Goal: Task Accomplishment & Management: Complete application form

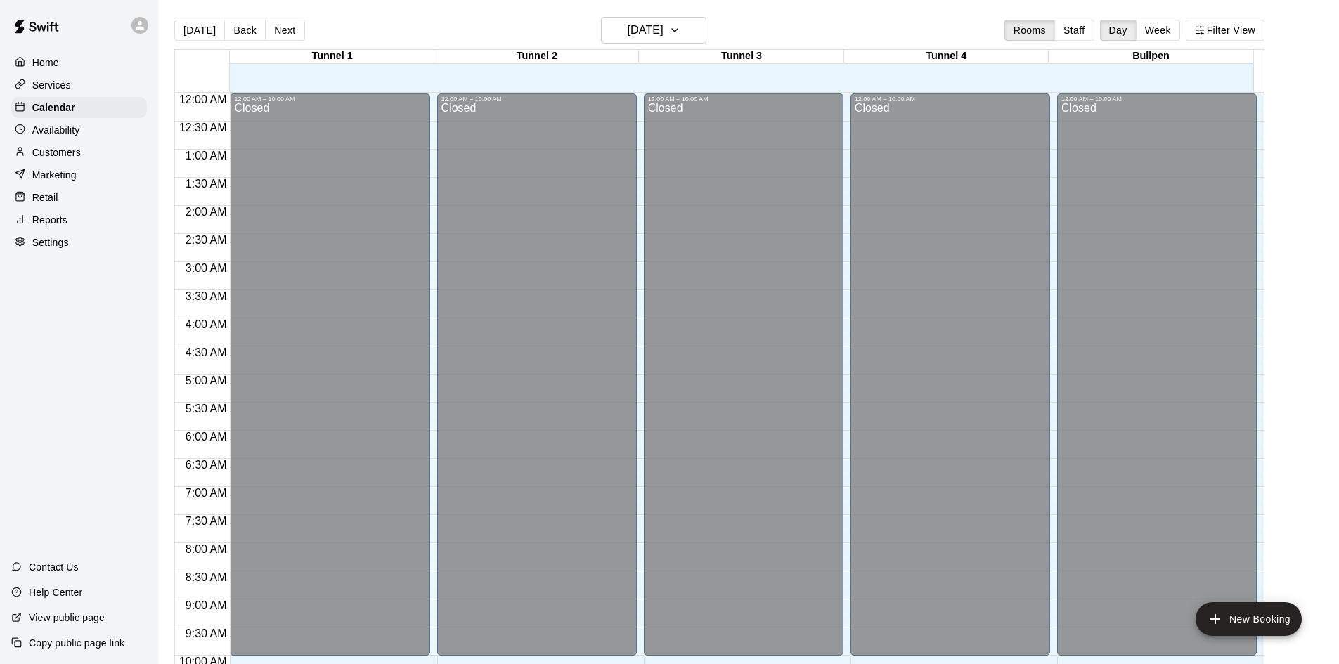
scroll to position [720, 0]
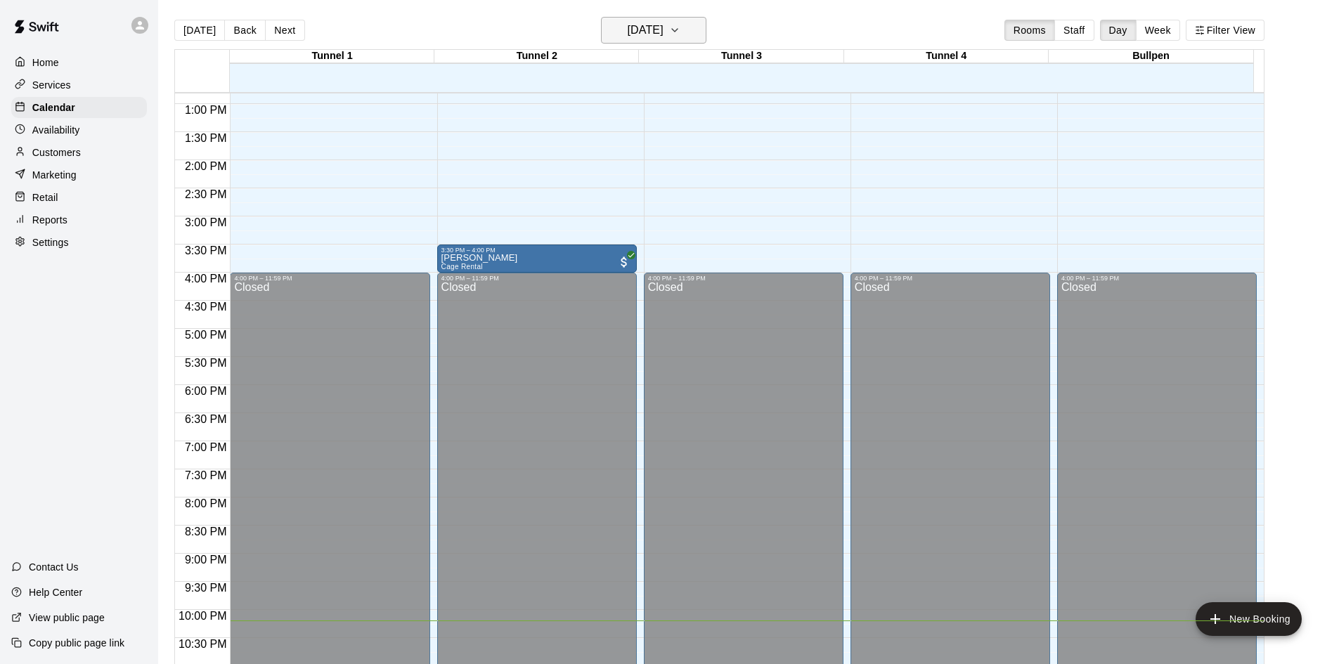
click at [628, 35] on h6 "[DATE]" at bounding box center [646, 30] width 36 height 20
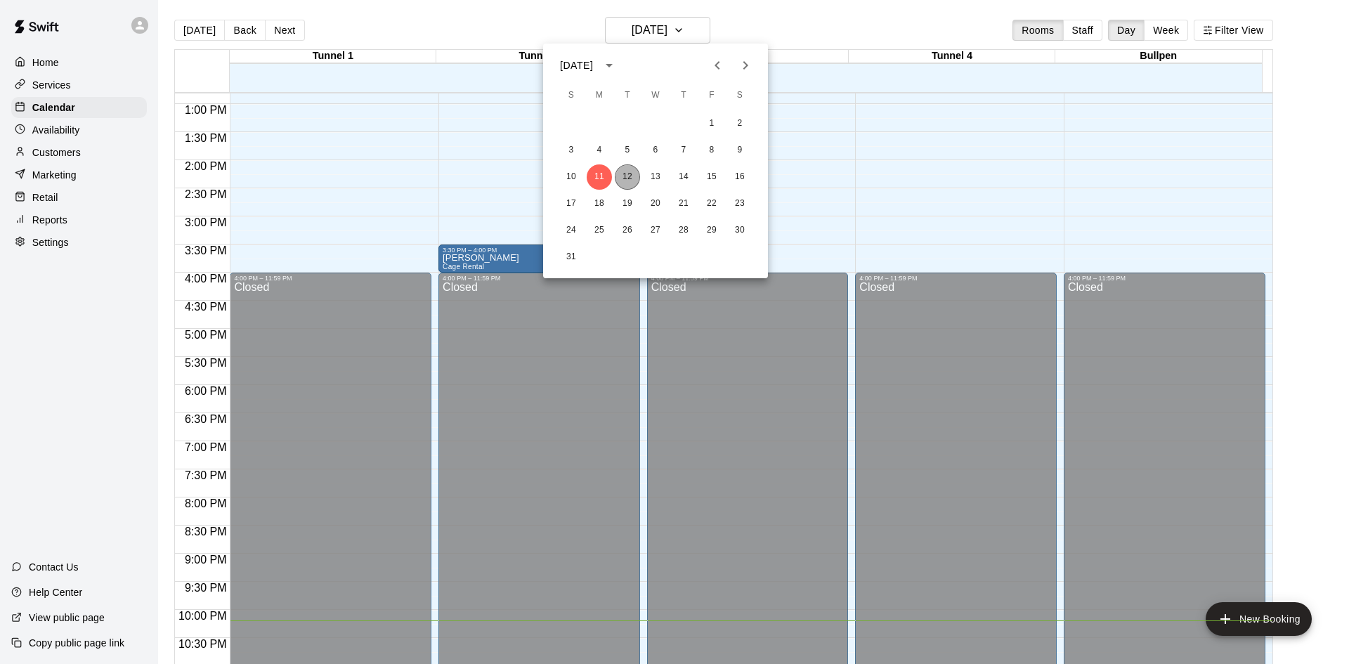
click at [629, 174] on button "12" at bounding box center [627, 176] width 25 height 25
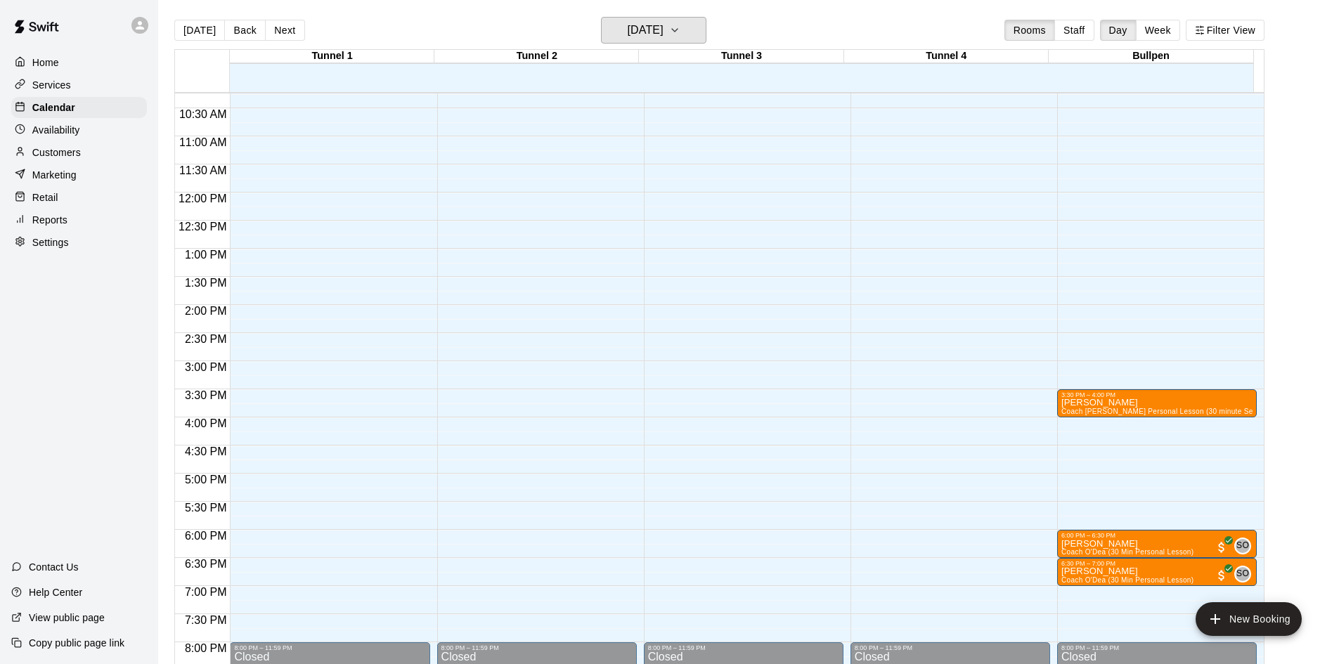
scroll to position [580, 0]
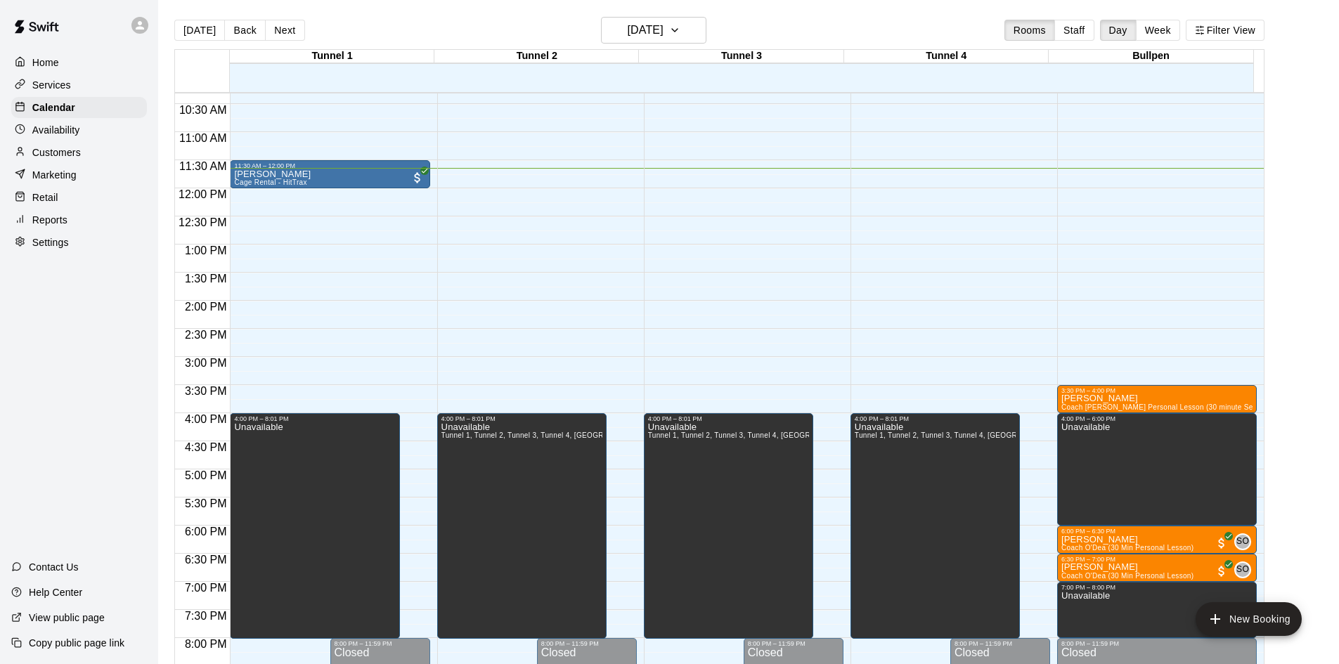
drag, startPoint x: 274, startPoint y: 190, endPoint x: 274, endPoint y: 213, distance: 23.2
drag, startPoint x: 274, startPoint y: 213, endPoint x: 281, endPoint y: 209, distance: 7.9
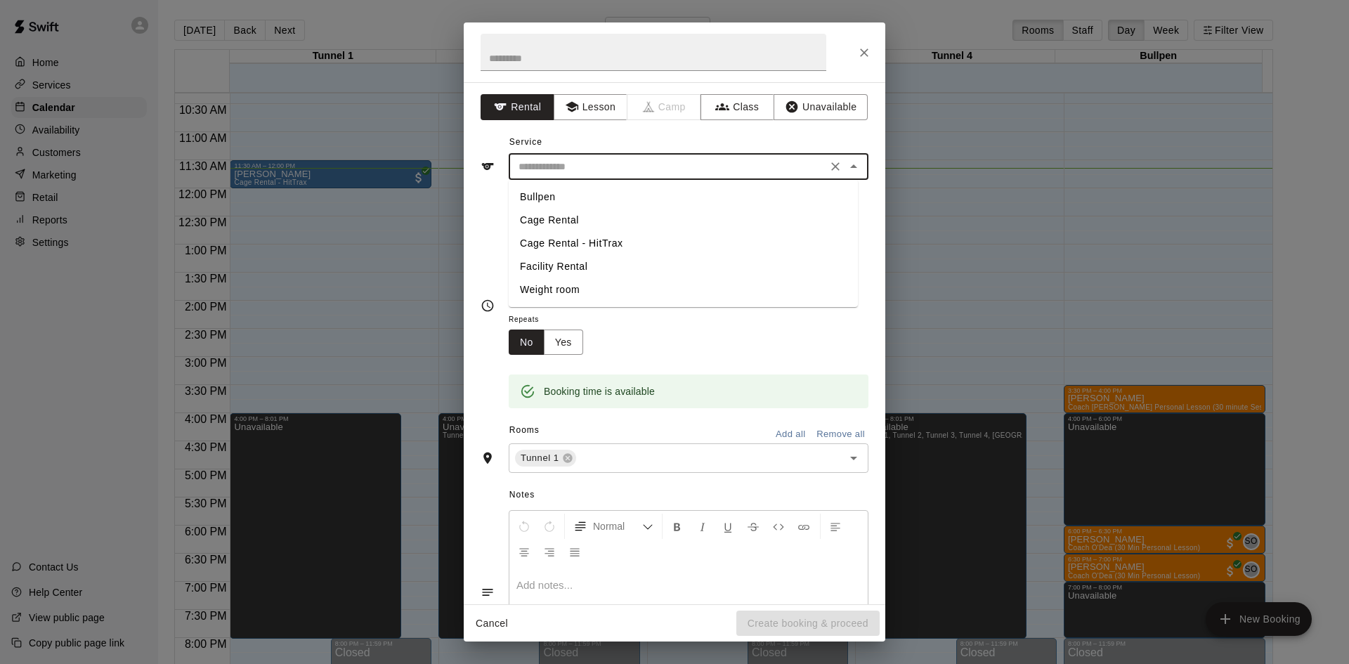
click at [554, 163] on input "text" at bounding box center [668, 167] width 310 height 18
click at [559, 171] on input "text" at bounding box center [668, 167] width 310 height 18
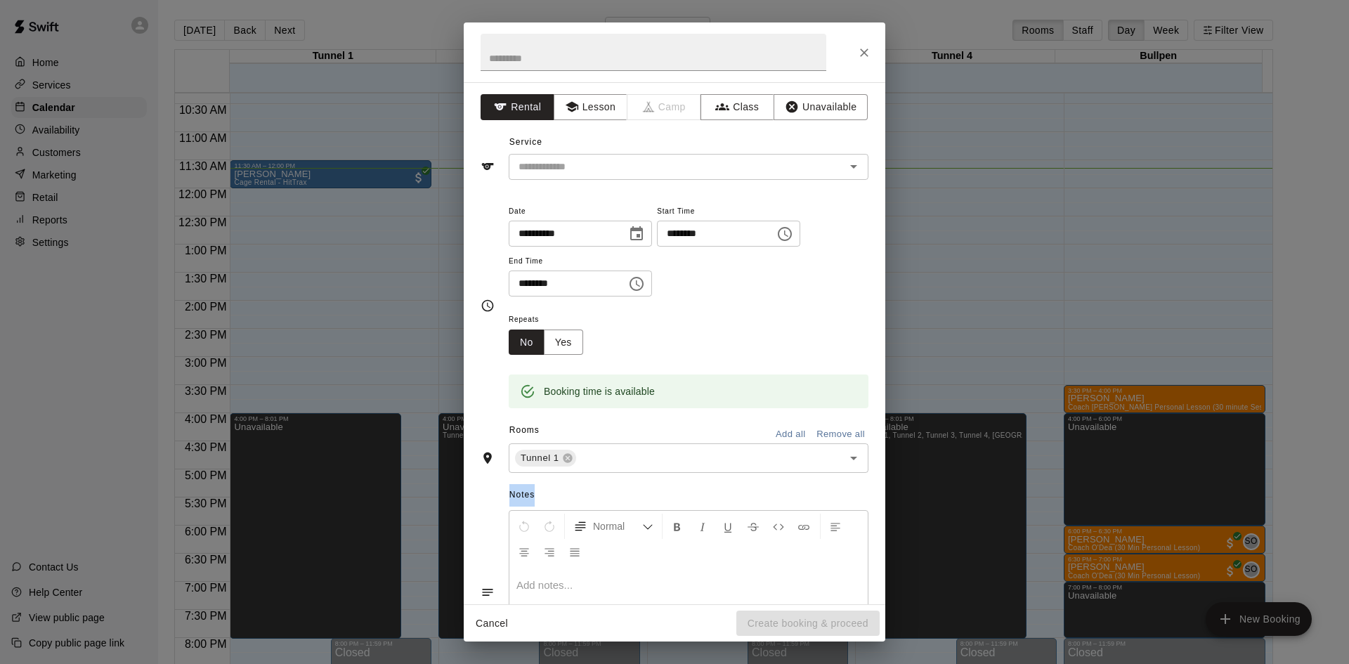
drag, startPoint x: 732, startPoint y: 486, endPoint x: 741, endPoint y: 481, distance: 10.4
click at [732, 483] on div "Notes Normal Add notes..." at bounding box center [675, 581] width 388 height 216
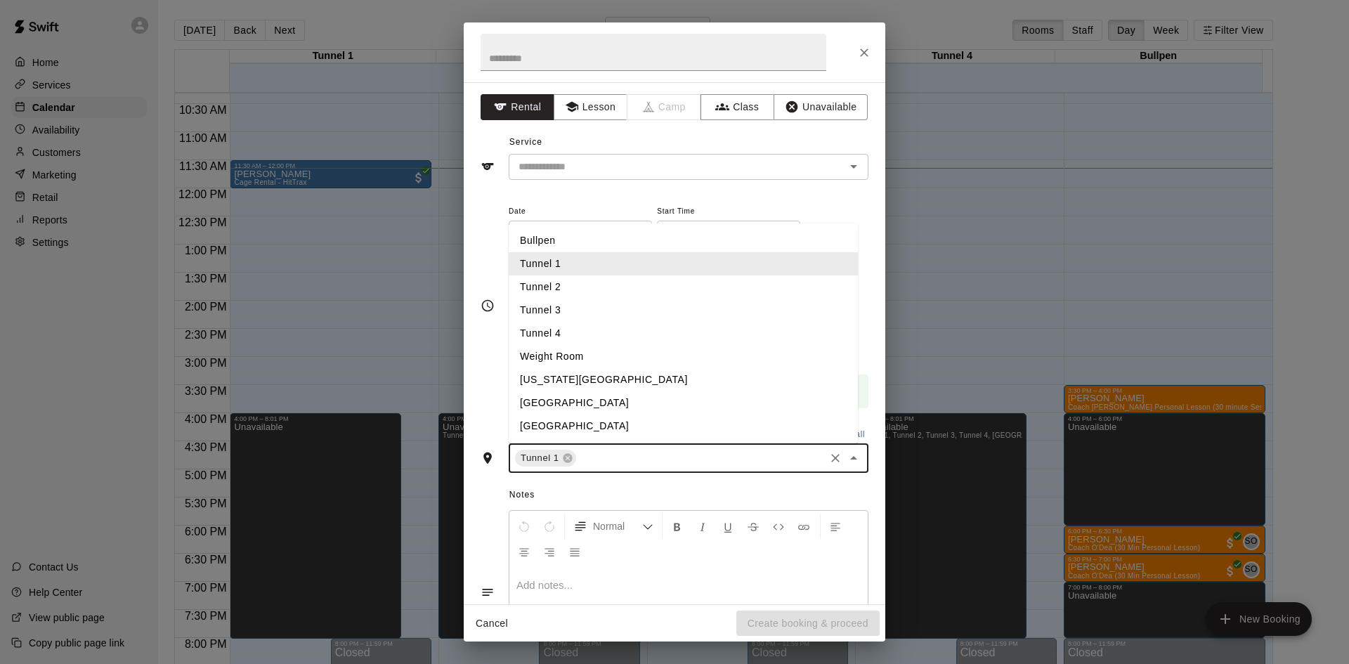
click at [797, 453] on input "text" at bounding box center [700, 459] width 245 height 18
click at [578, 308] on li "Tunnel 3" at bounding box center [683, 310] width 349 height 23
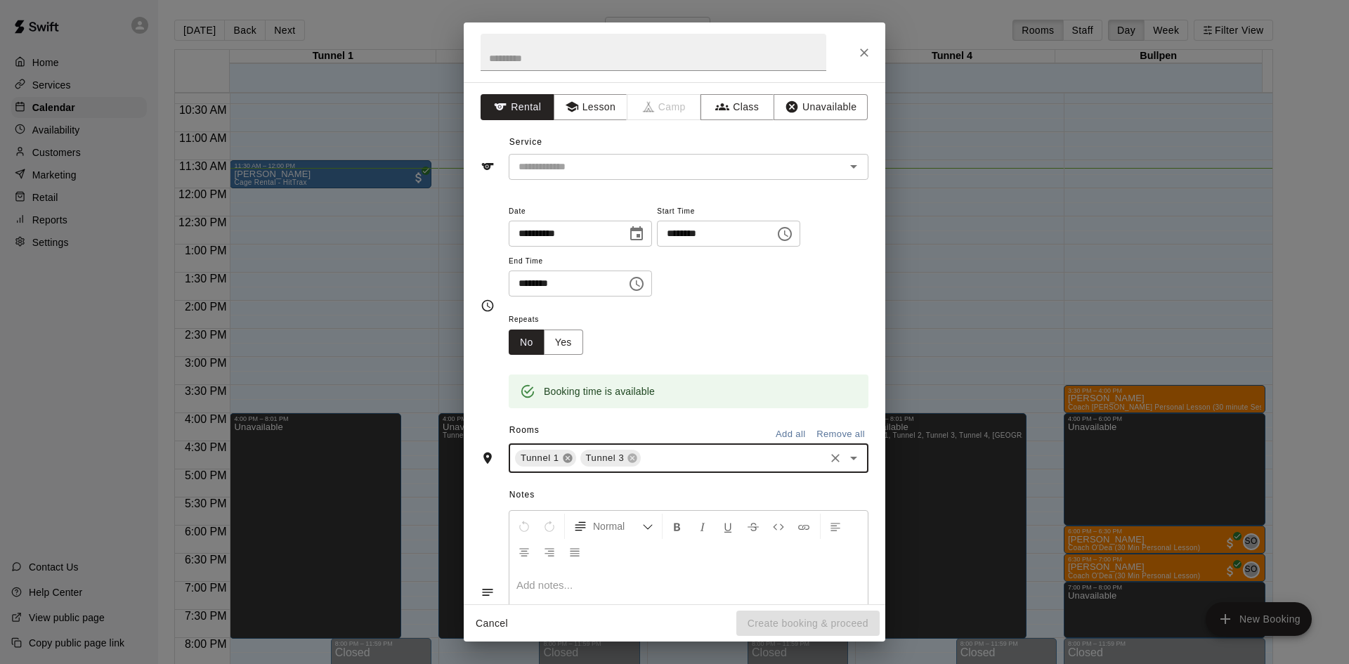
click at [565, 457] on icon at bounding box center [567, 458] width 9 height 9
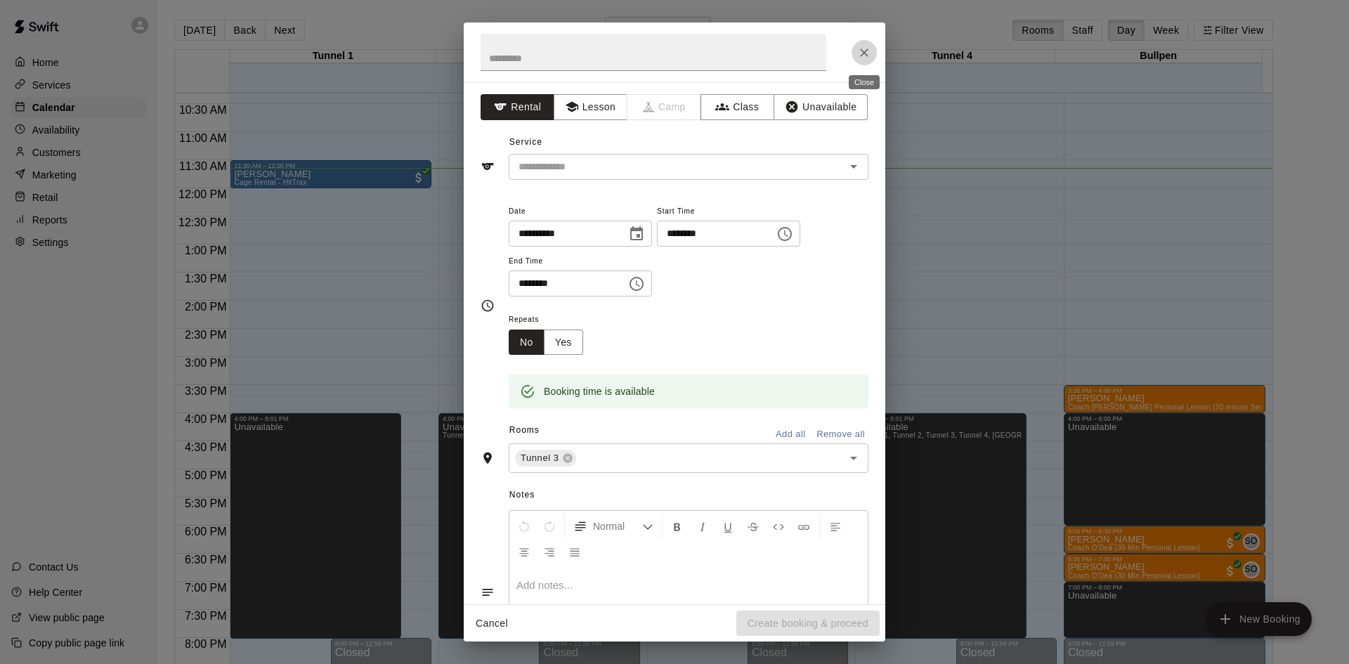
click at [871, 53] on button "Close" at bounding box center [864, 52] width 25 height 25
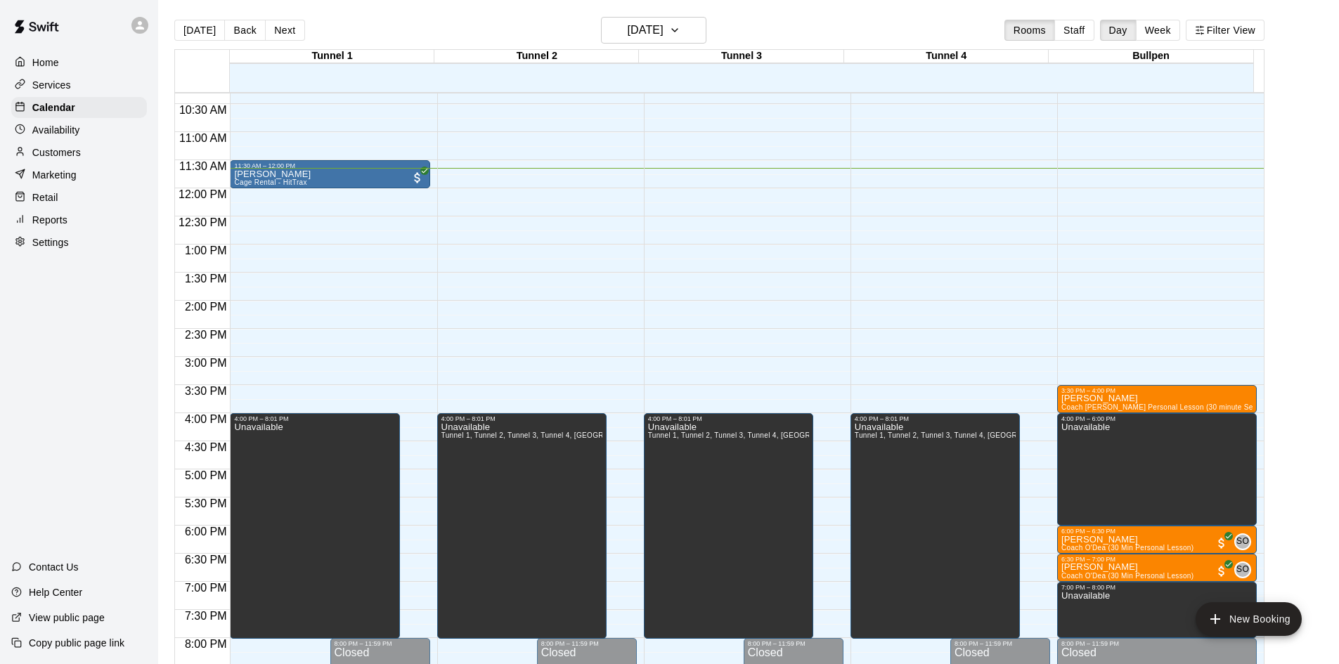
click at [33, 148] on p "Customers" at bounding box center [56, 152] width 48 height 14
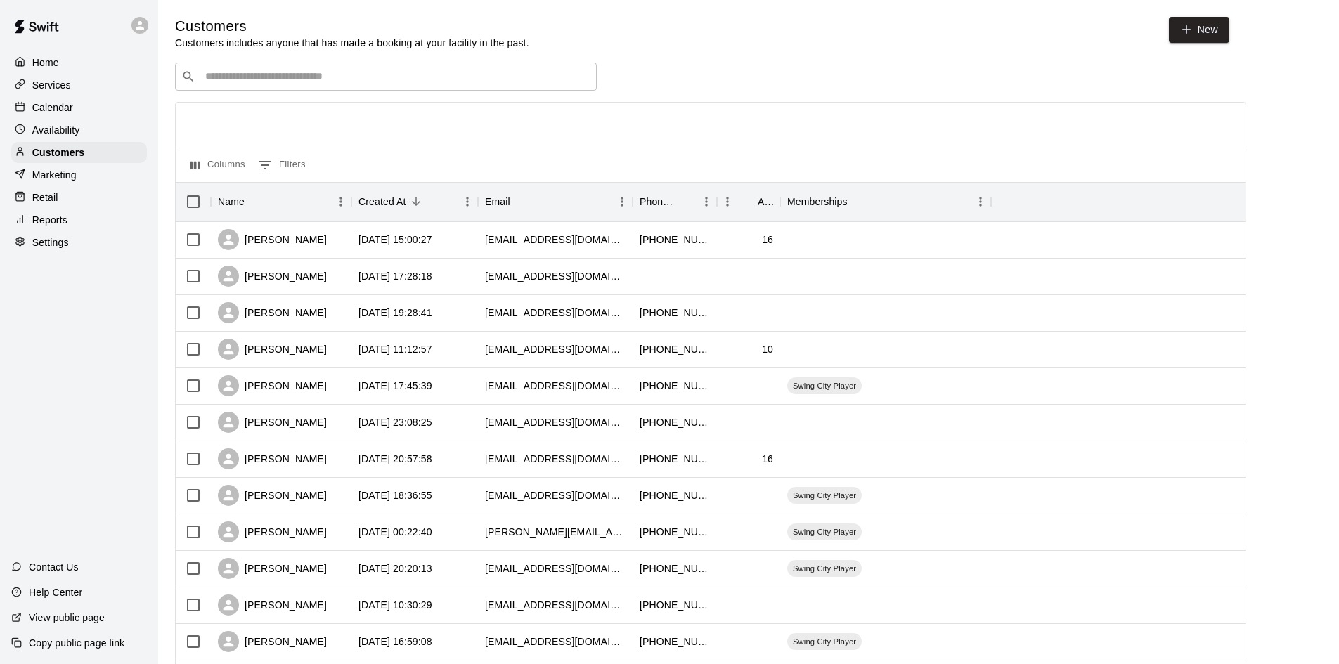
click at [252, 87] on div "​ ​" at bounding box center [386, 77] width 422 height 28
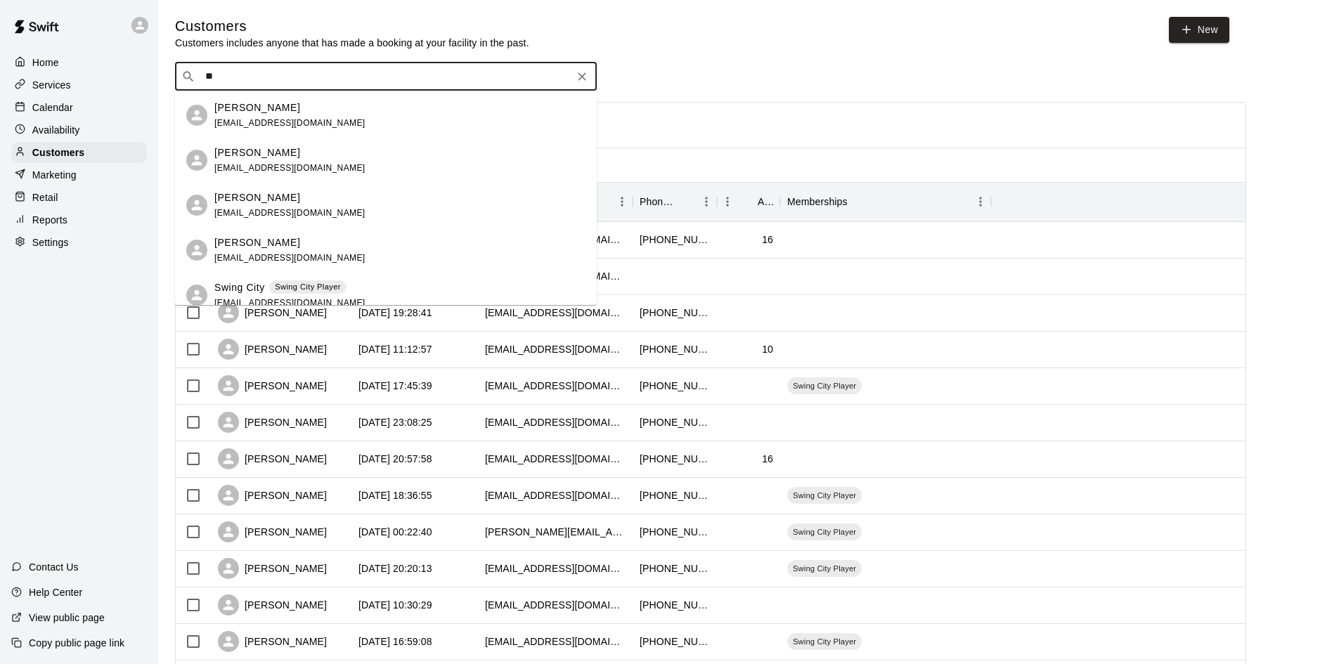
type input "*"
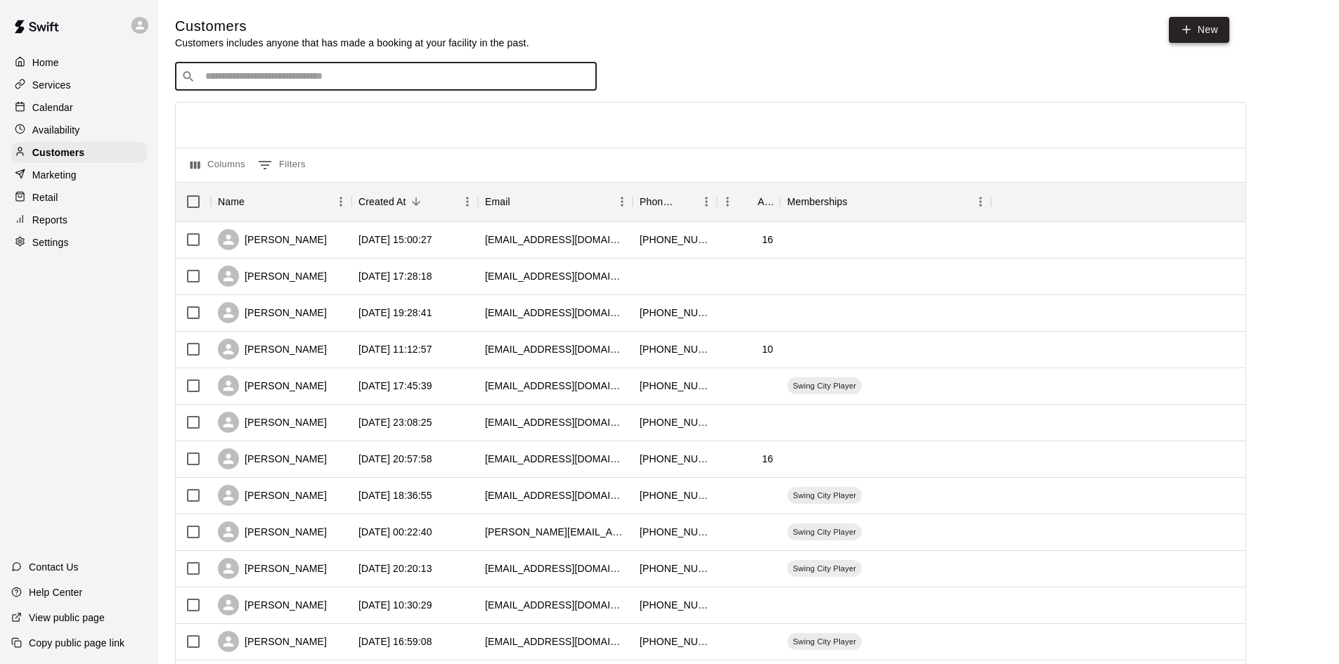
click at [1198, 32] on link "New" at bounding box center [1199, 30] width 60 height 26
select select "**"
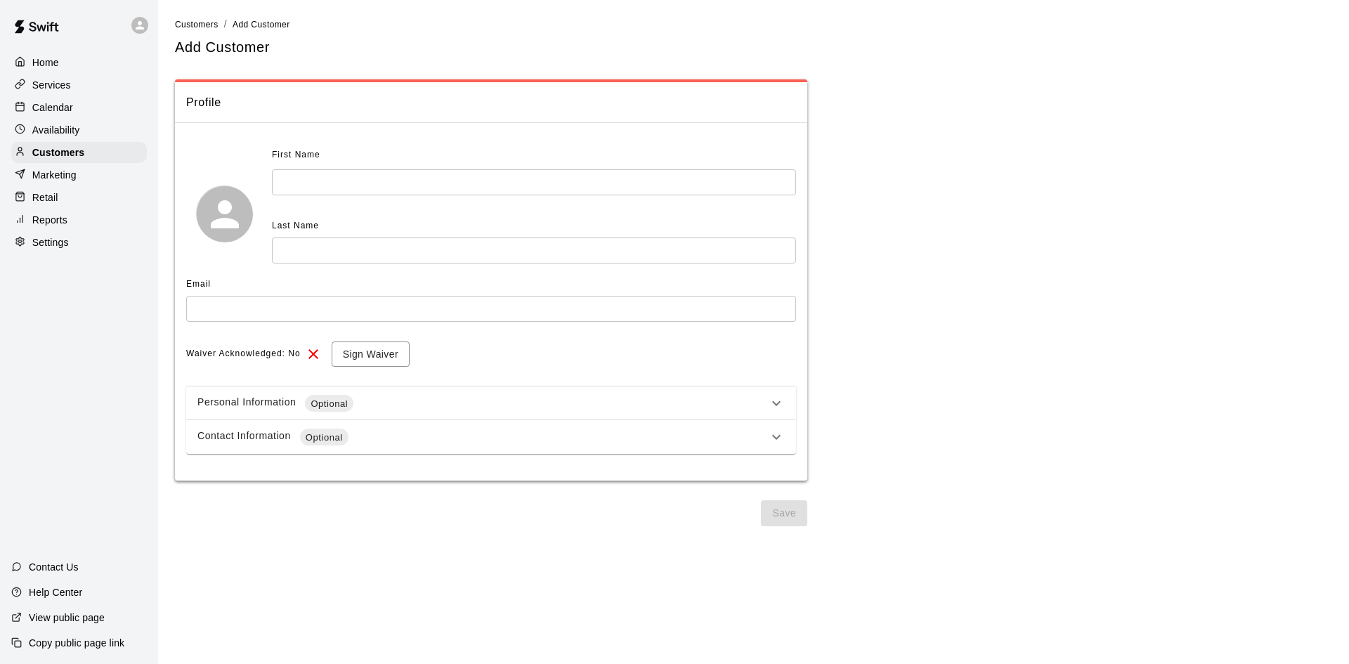
click at [413, 172] on input "text" at bounding box center [534, 182] width 524 height 26
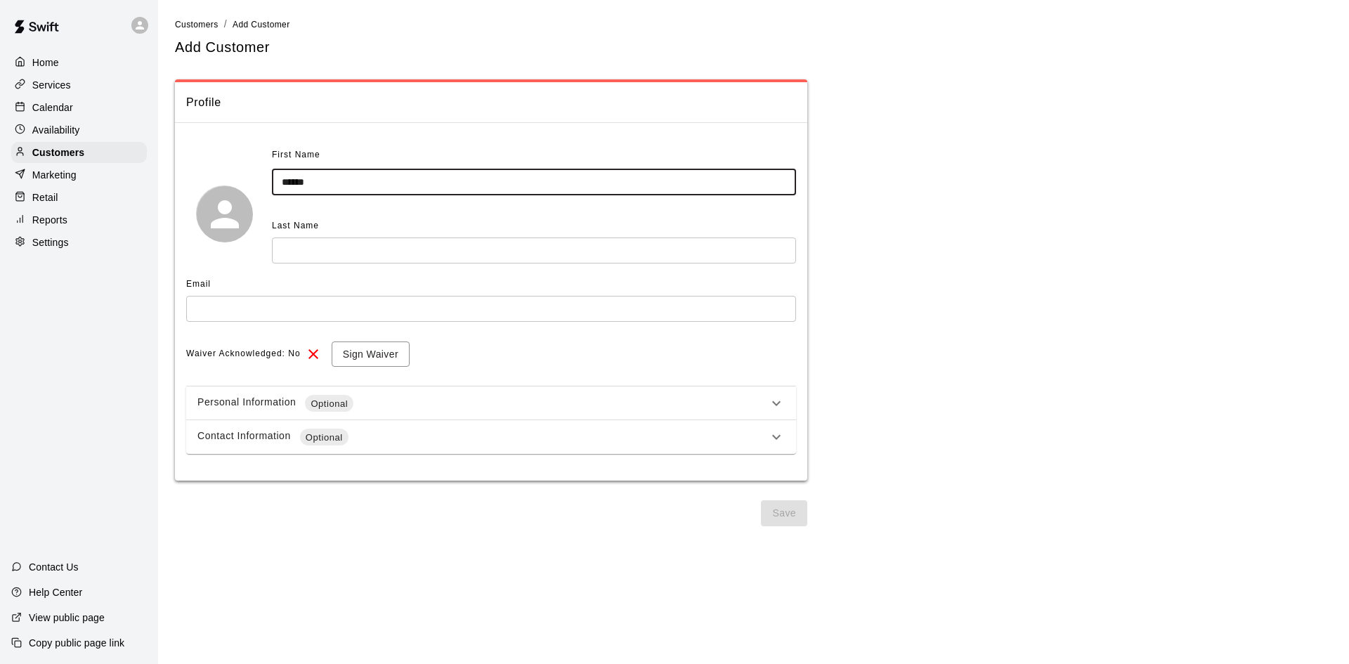
type input "******"
click at [300, 315] on input "text" at bounding box center [491, 309] width 610 height 26
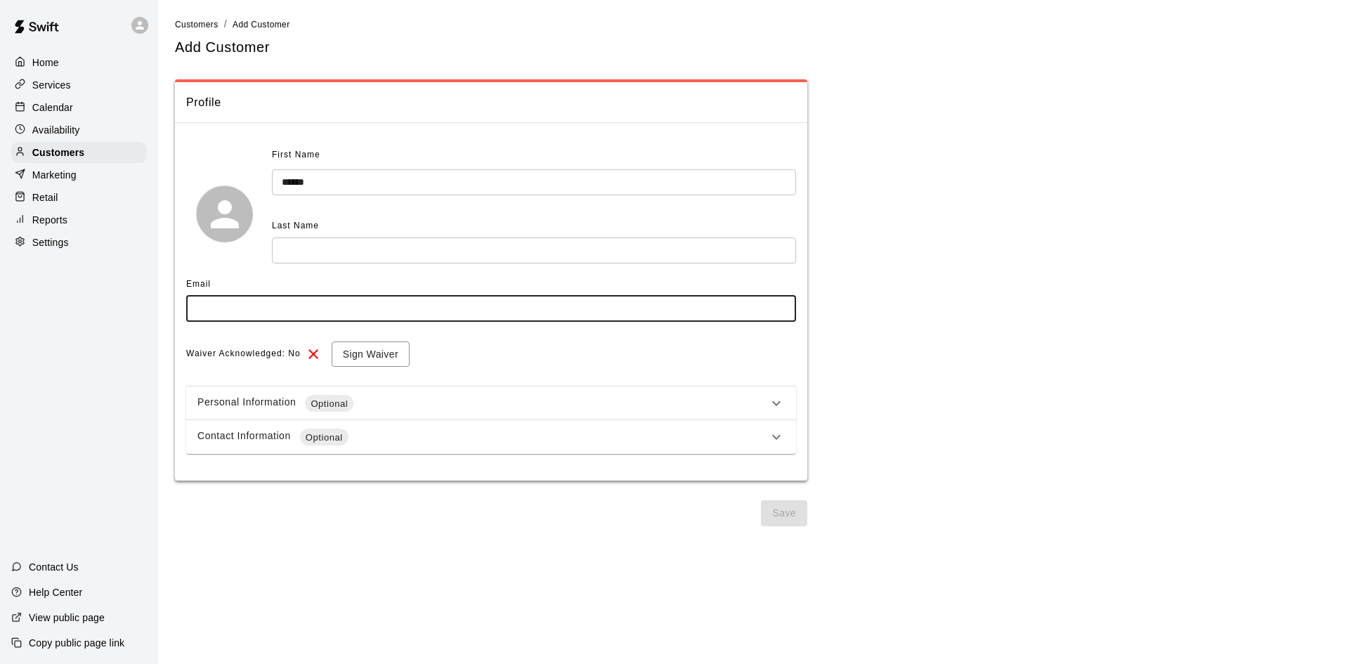
click at [375, 312] on input "text" at bounding box center [491, 309] width 610 height 26
type input "*"
type input "**********"
click at [377, 361] on button "Sign Waiver" at bounding box center [371, 355] width 78 height 26
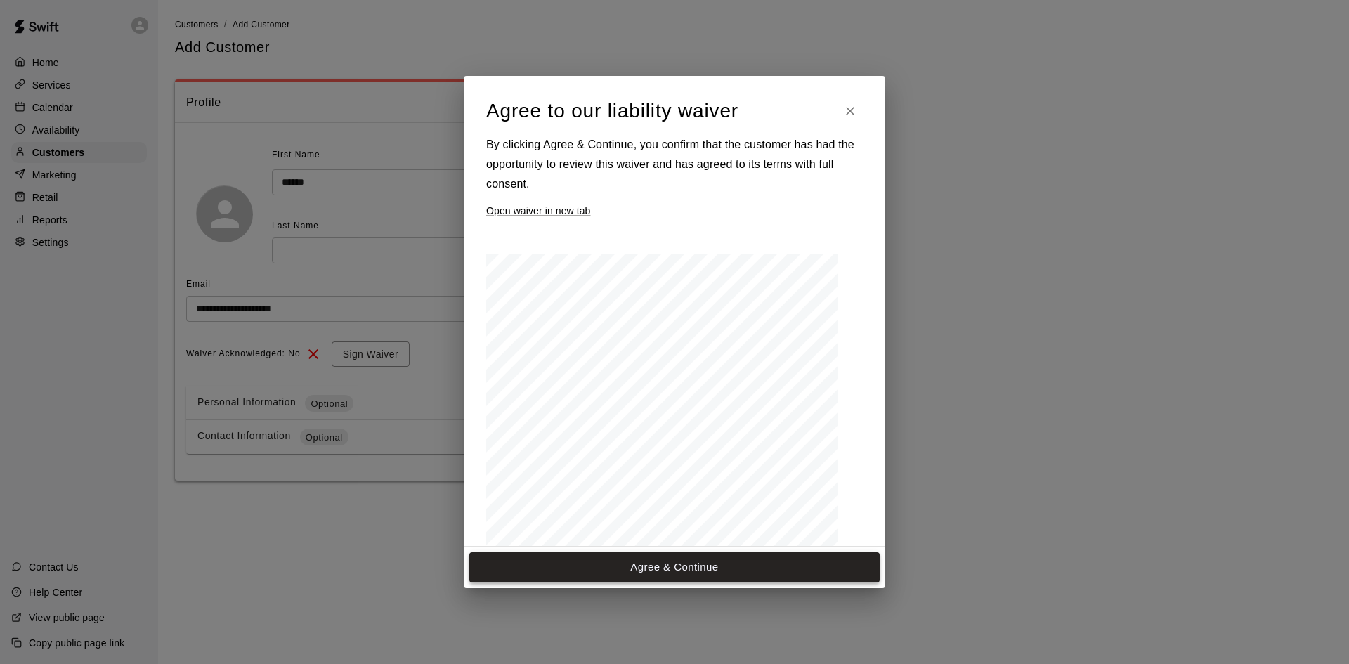
click at [607, 569] on button "Agree & Continue" at bounding box center [674, 567] width 410 height 30
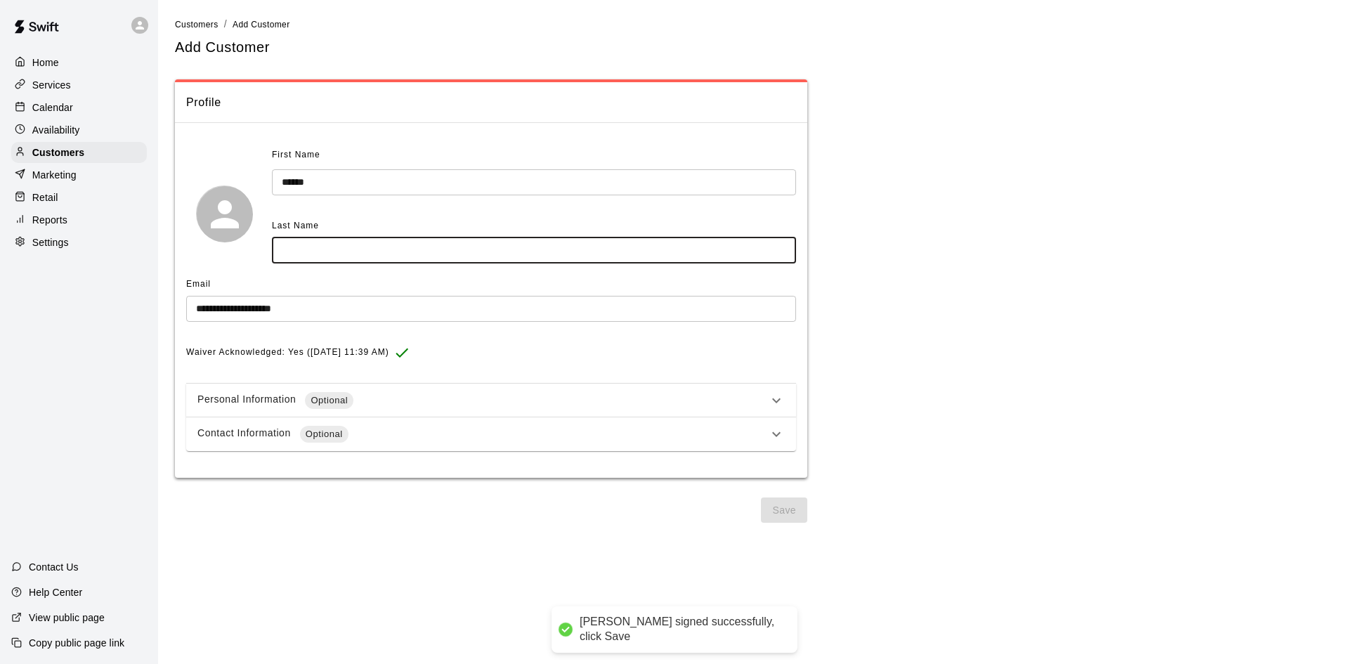
click at [403, 252] on input "text" at bounding box center [534, 251] width 524 height 26
type input "*******"
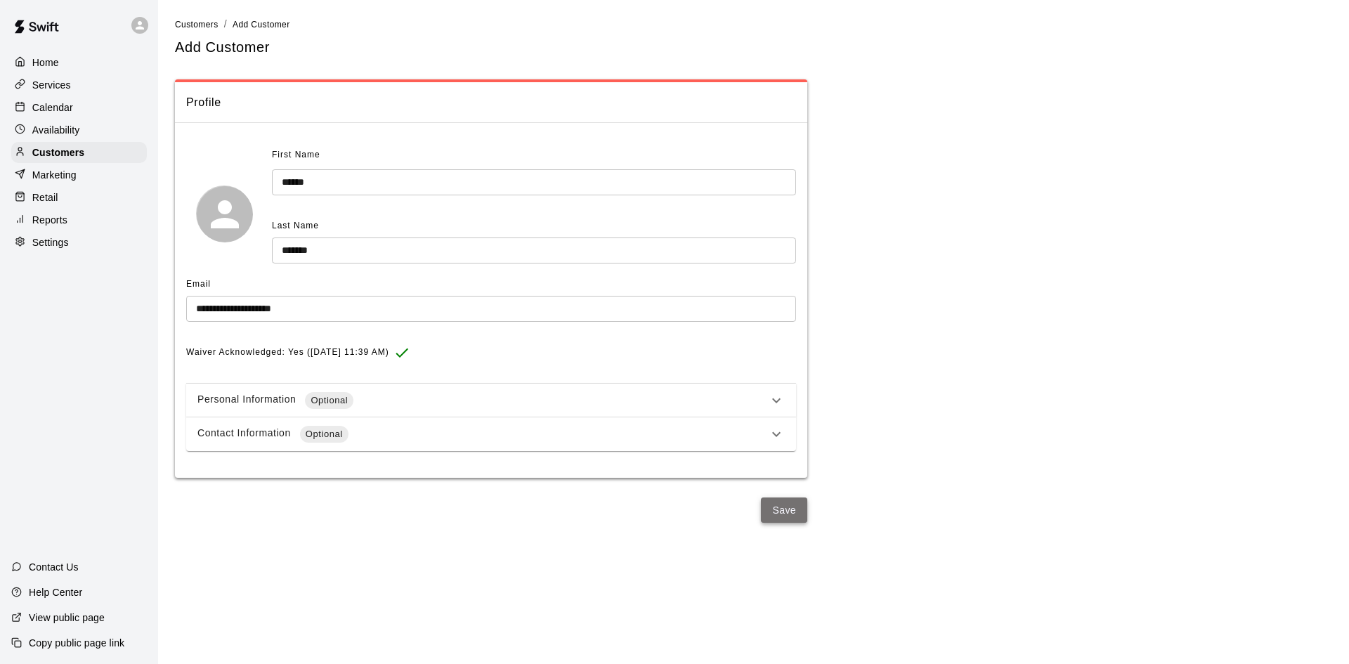
click at [795, 523] on button "Save" at bounding box center [784, 511] width 46 height 26
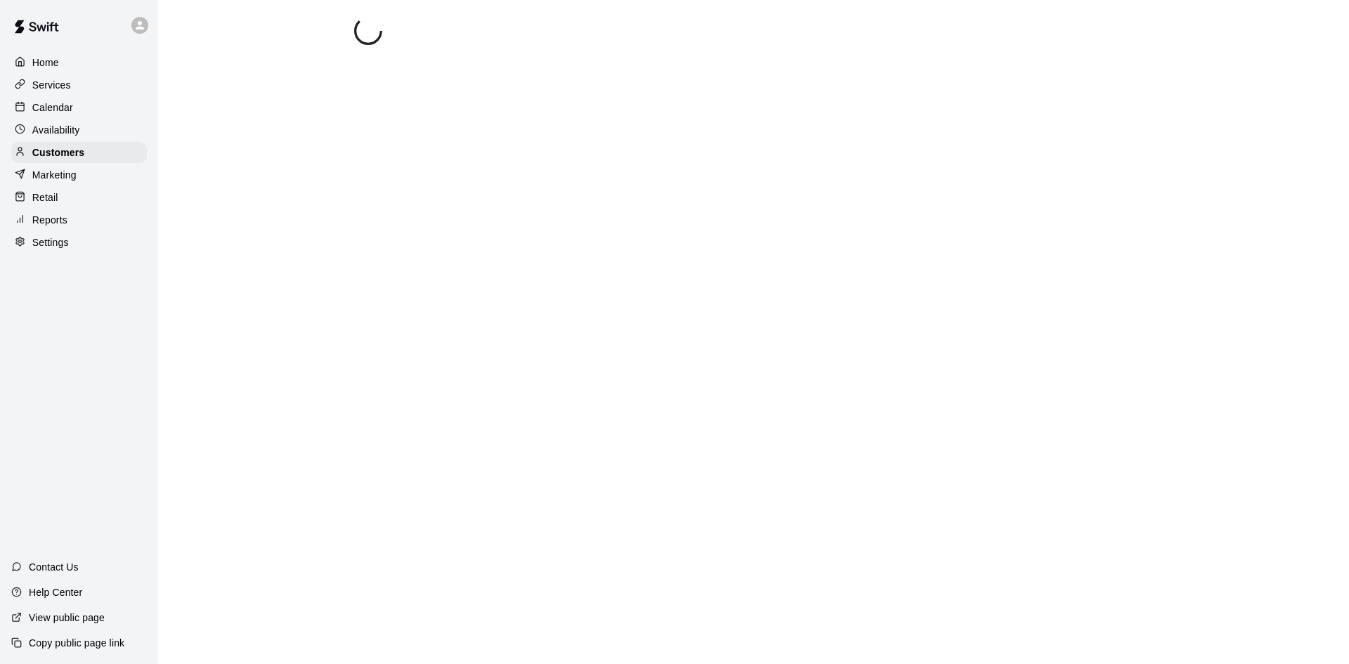
select select "**"
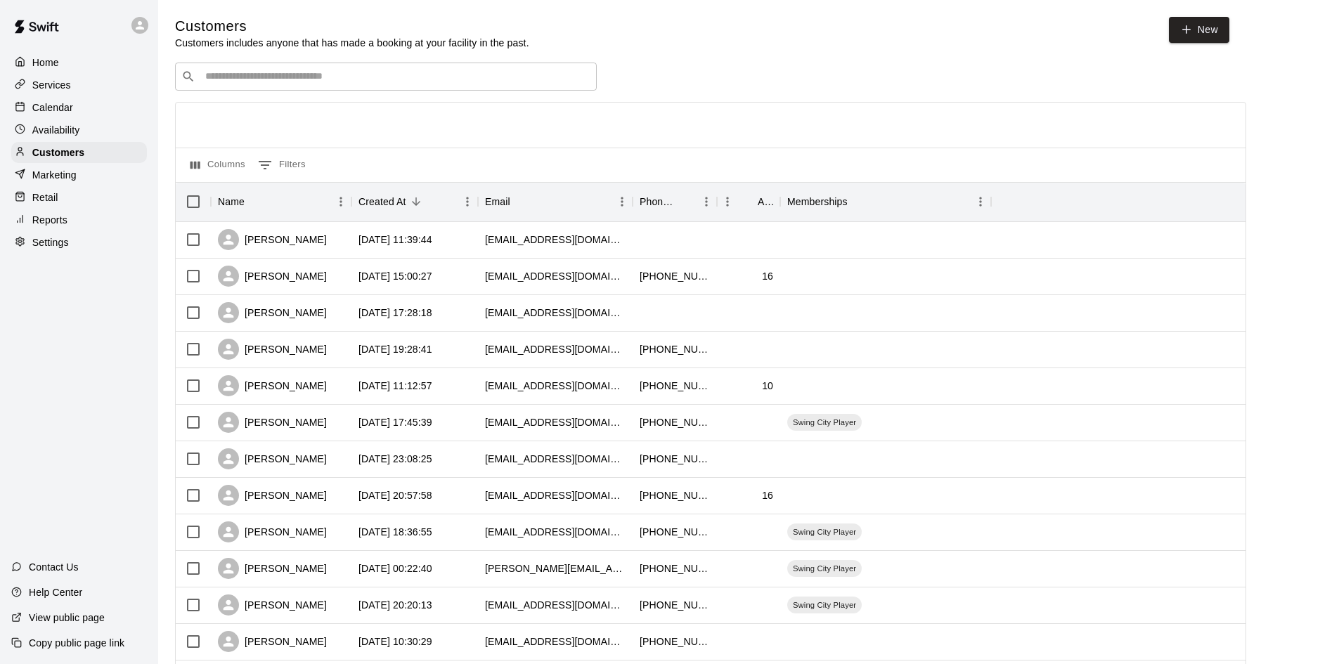
click at [532, 77] on input "Search customers by name or email" at bounding box center [395, 77] width 389 height 14
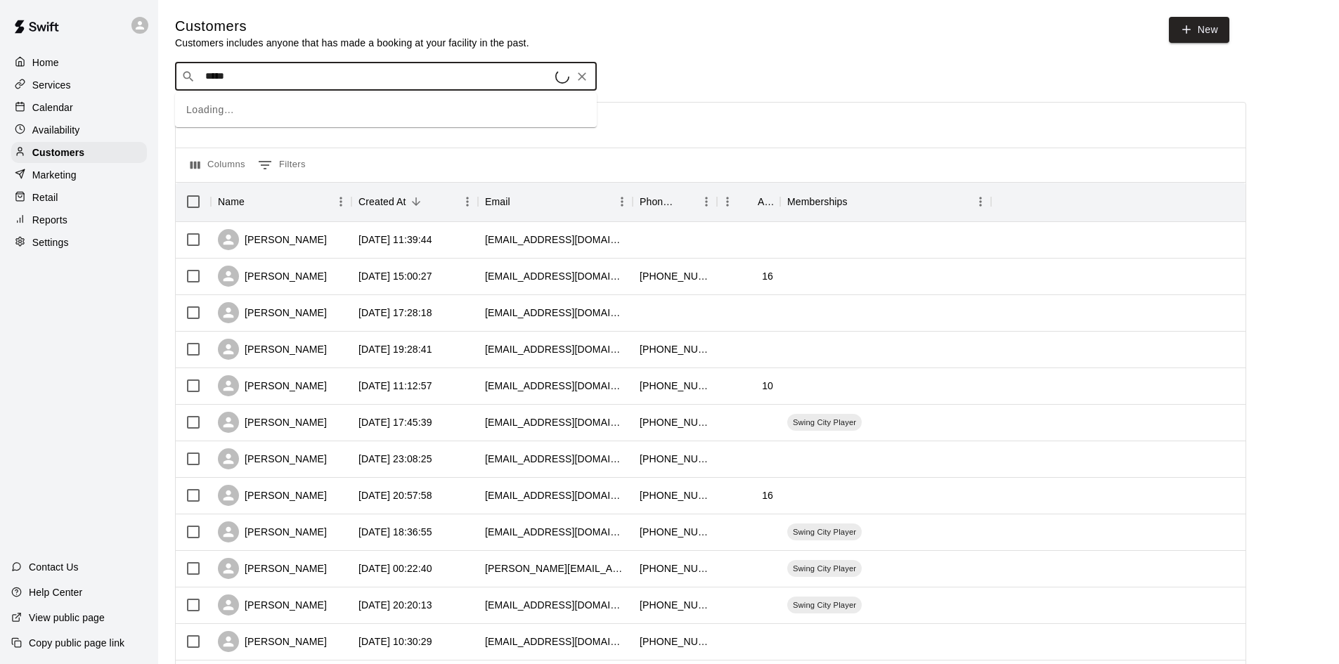
type input "******"
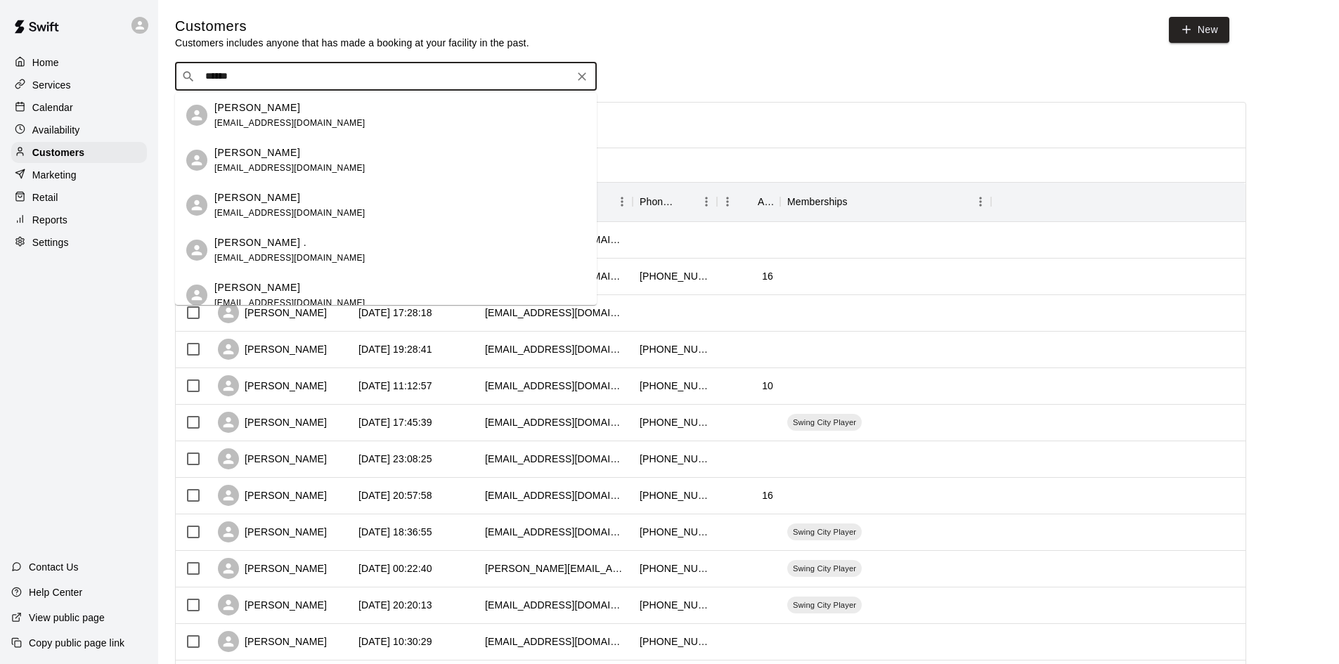
click at [377, 115] on div "[PERSON_NAME] [EMAIL_ADDRESS][DOMAIN_NAME]" at bounding box center [399, 115] width 371 height 30
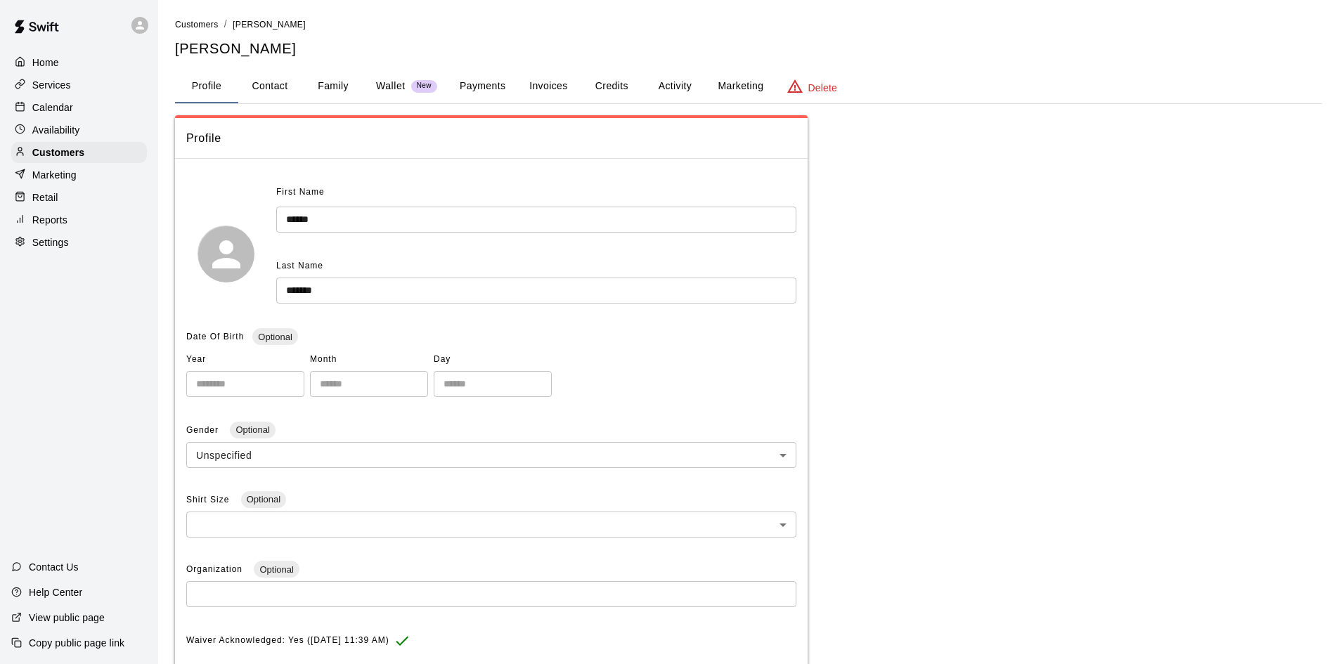
click at [469, 82] on button "Payments" at bounding box center [482, 87] width 68 height 34
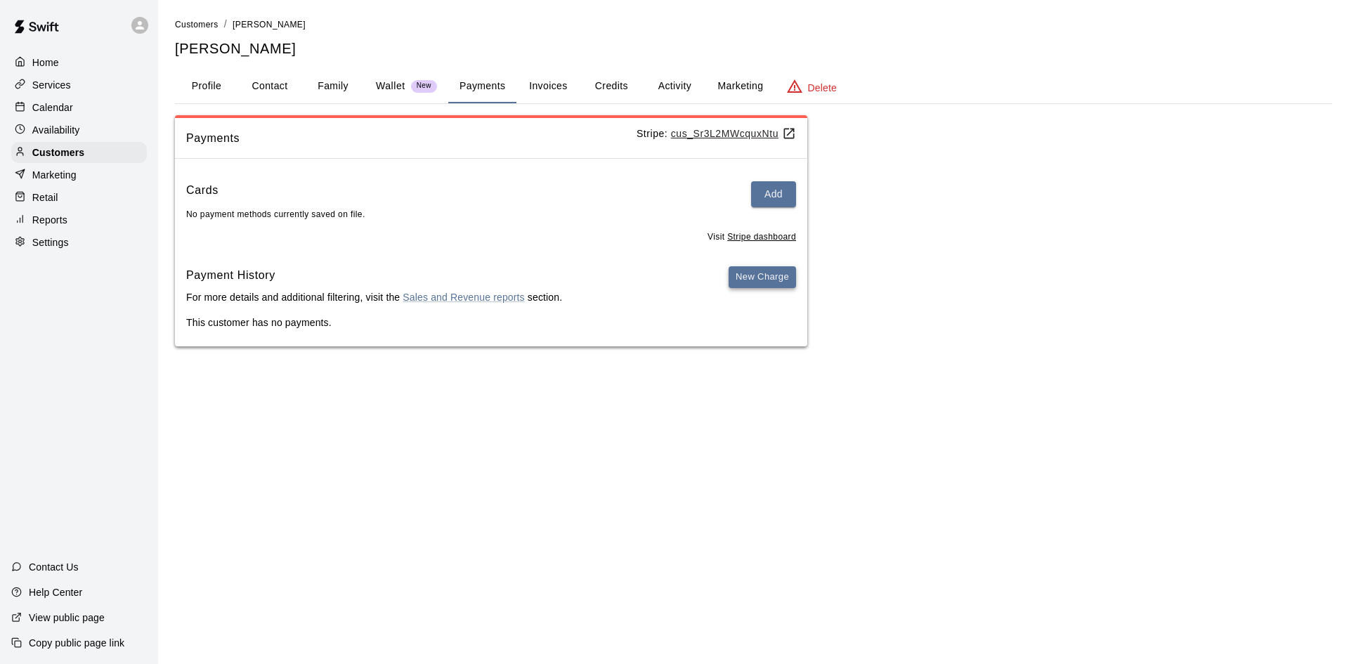
click at [754, 287] on button "New Charge" at bounding box center [762, 277] width 67 height 22
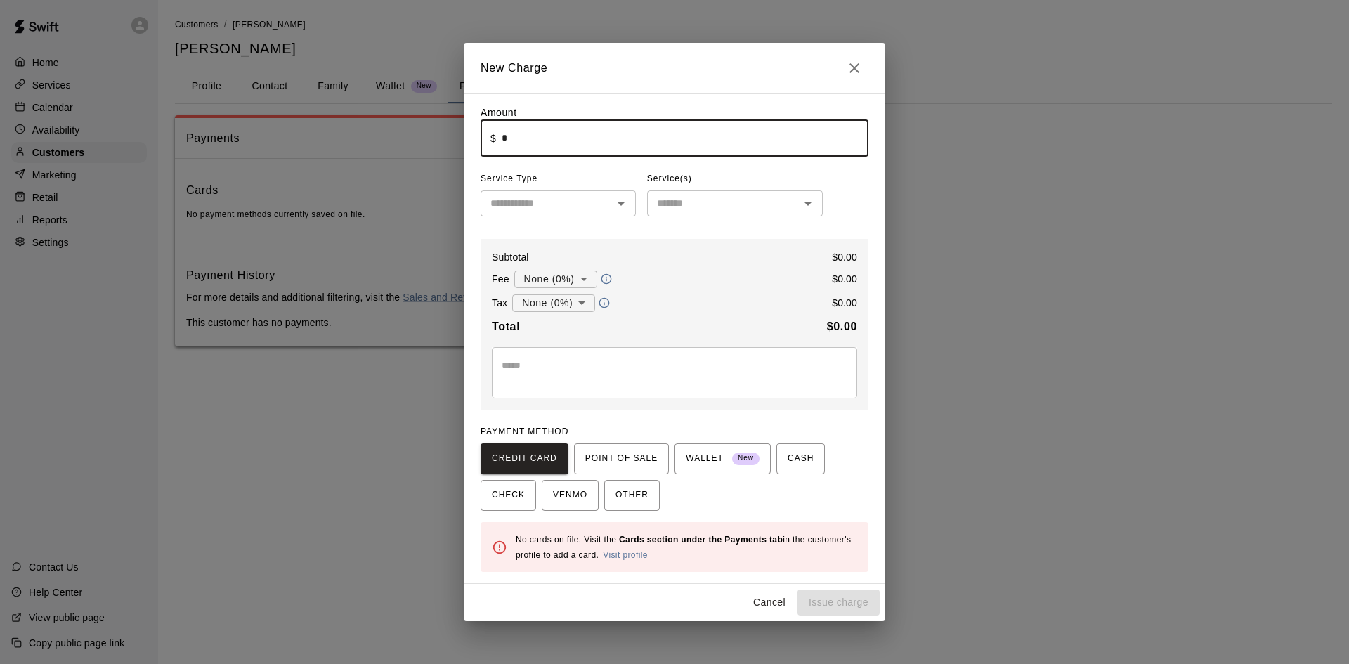
click at [594, 145] on input "*" at bounding box center [685, 137] width 367 height 37
type input "*****"
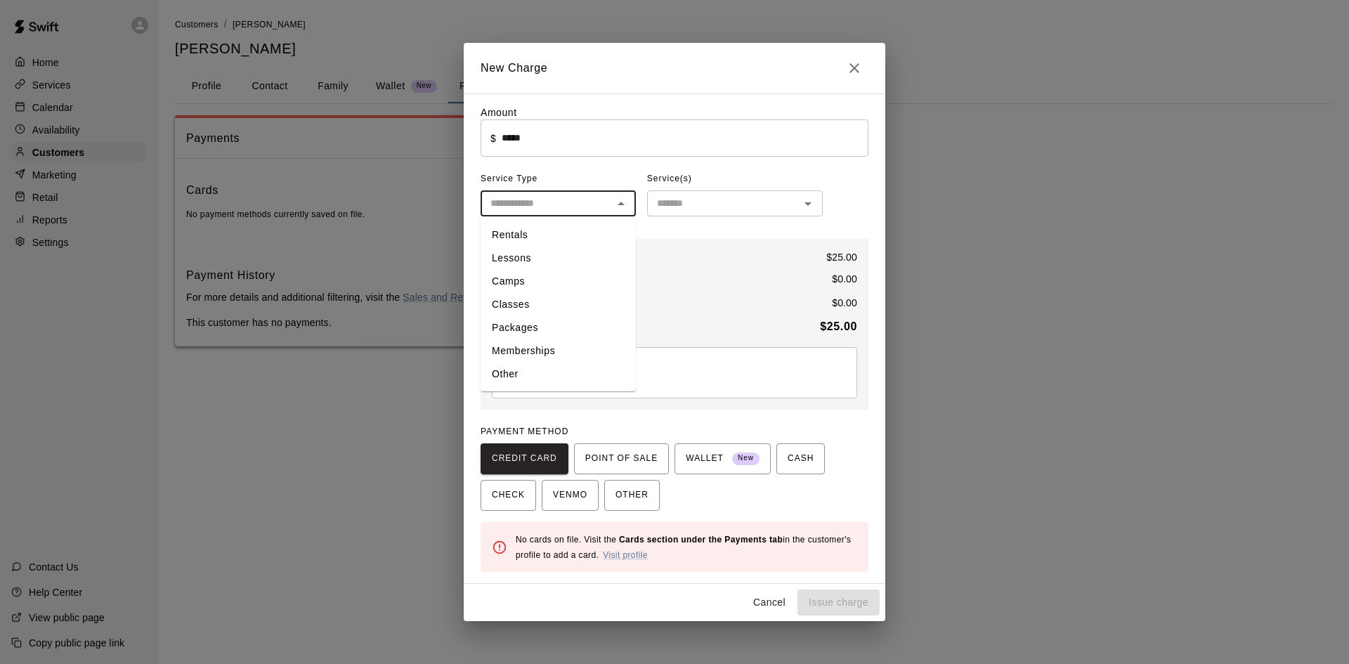
click at [487, 204] on input "text" at bounding box center [547, 204] width 124 height 18
click at [521, 235] on li "Rentals" at bounding box center [558, 234] width 155 height 23
type input "*******"
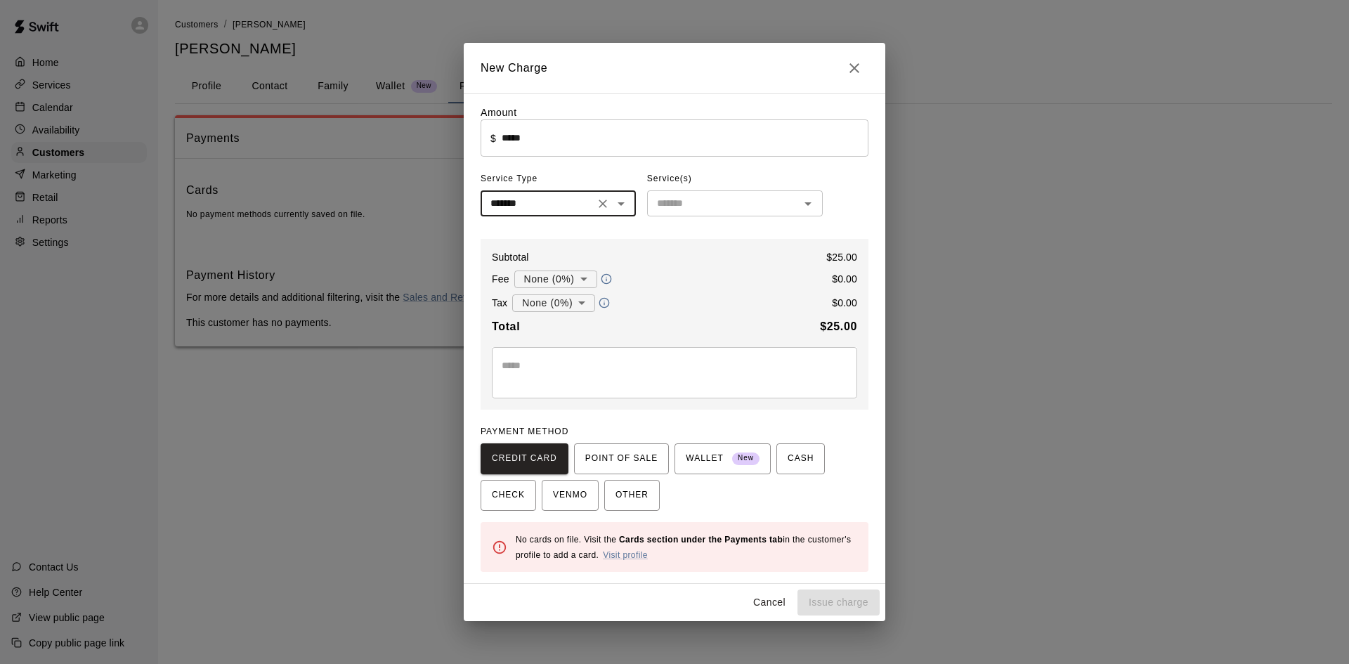
click at [655, 202] on input "text" at bounding box center [723, 204] width 144 height 18
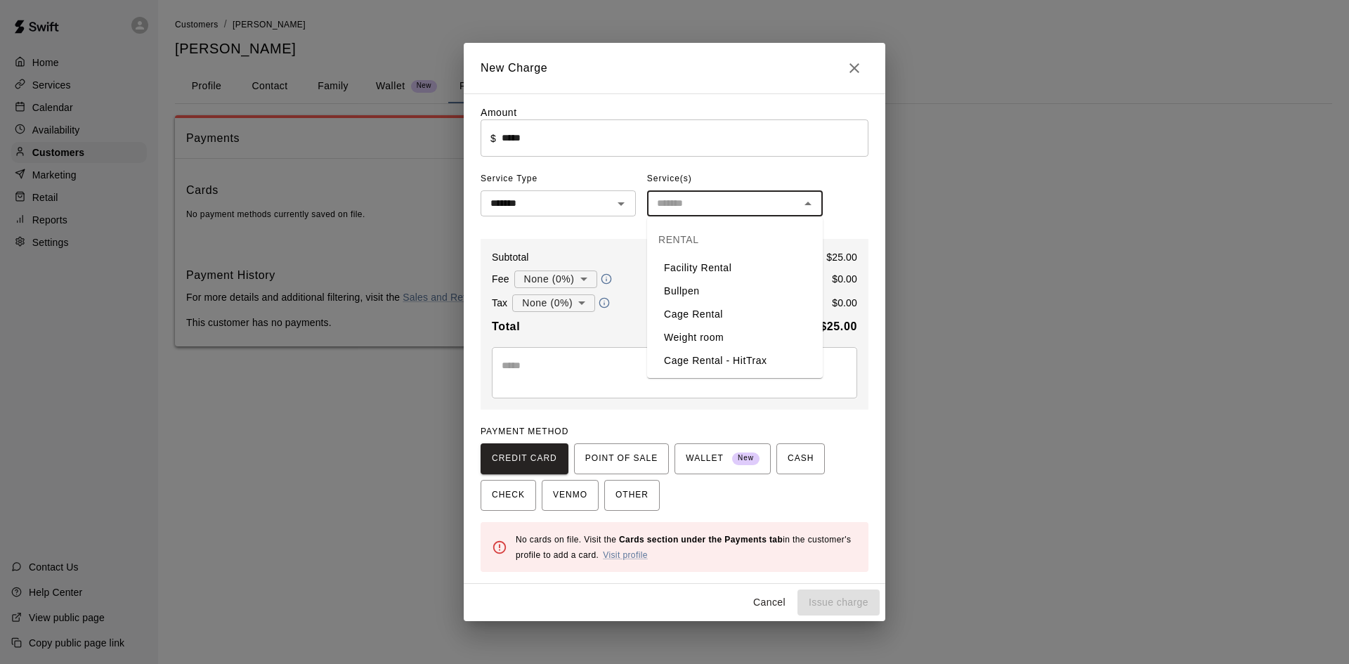
click at [727, 320] on li "Cage Rental" at bounding box center [735, 314] width 176 height 23
type input "**********"
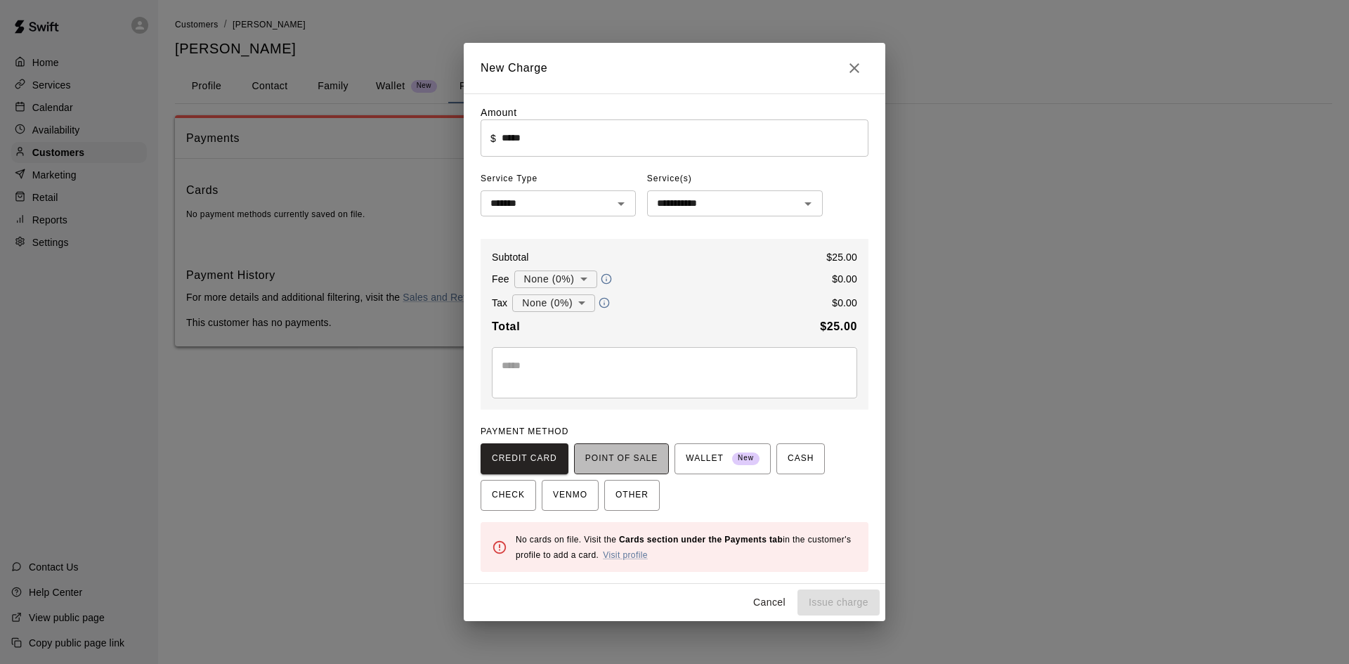
click at [629, 453] on span "POINT OF SALE" at bounding box center [621, 459] width 72 height 22
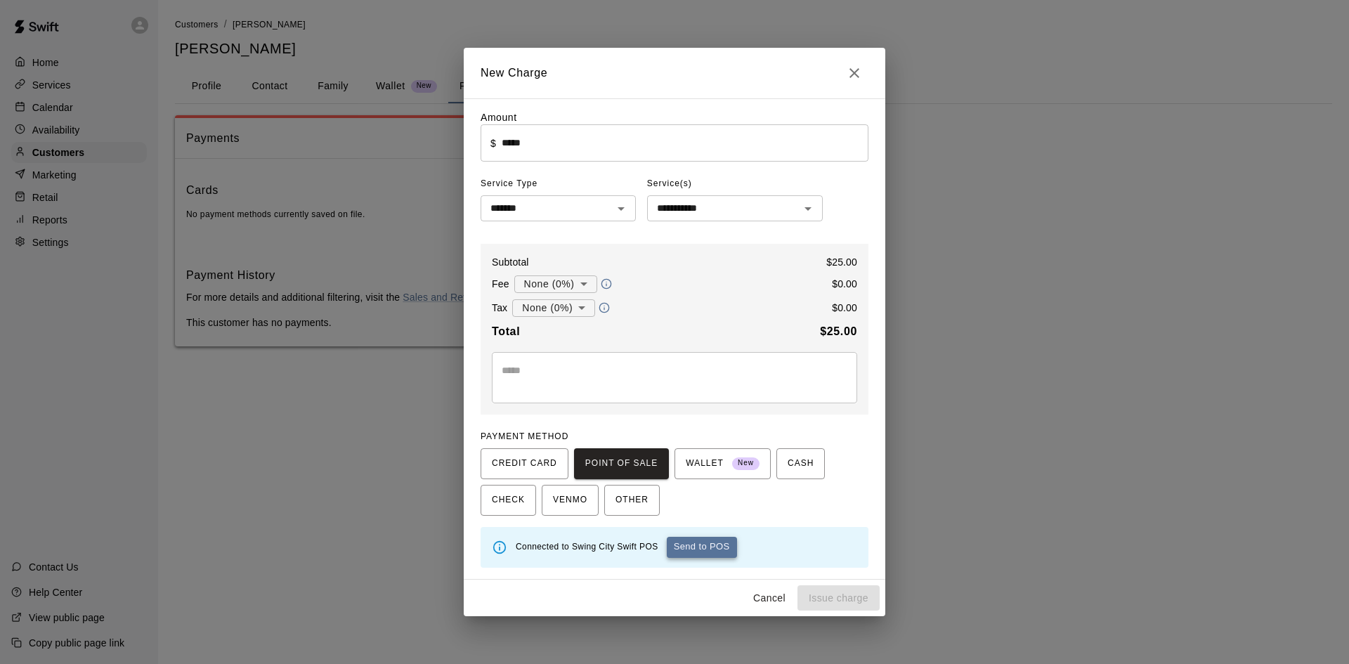
click at [722, 552] on button "Send to POS" at bounding box center [702, 547] width 70 height 21
type input "*"
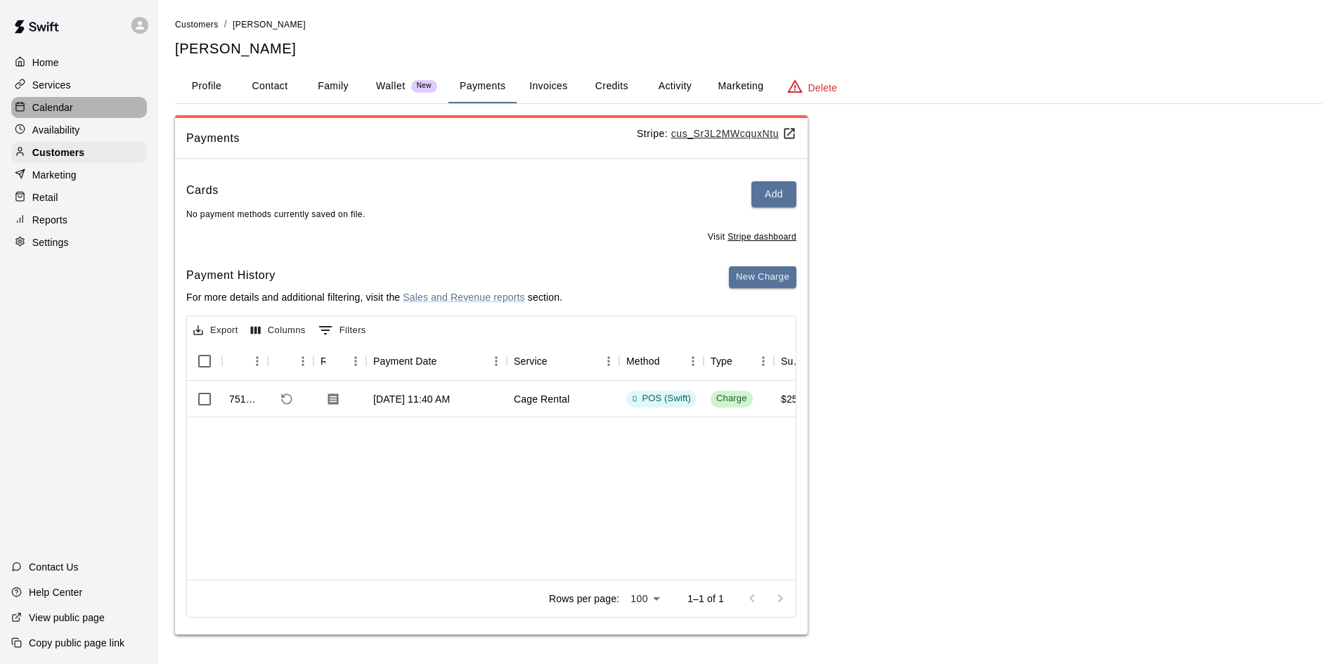
click at [44, 106] on p "Calendar" at bounding box center [52, 107] width 41 height 14
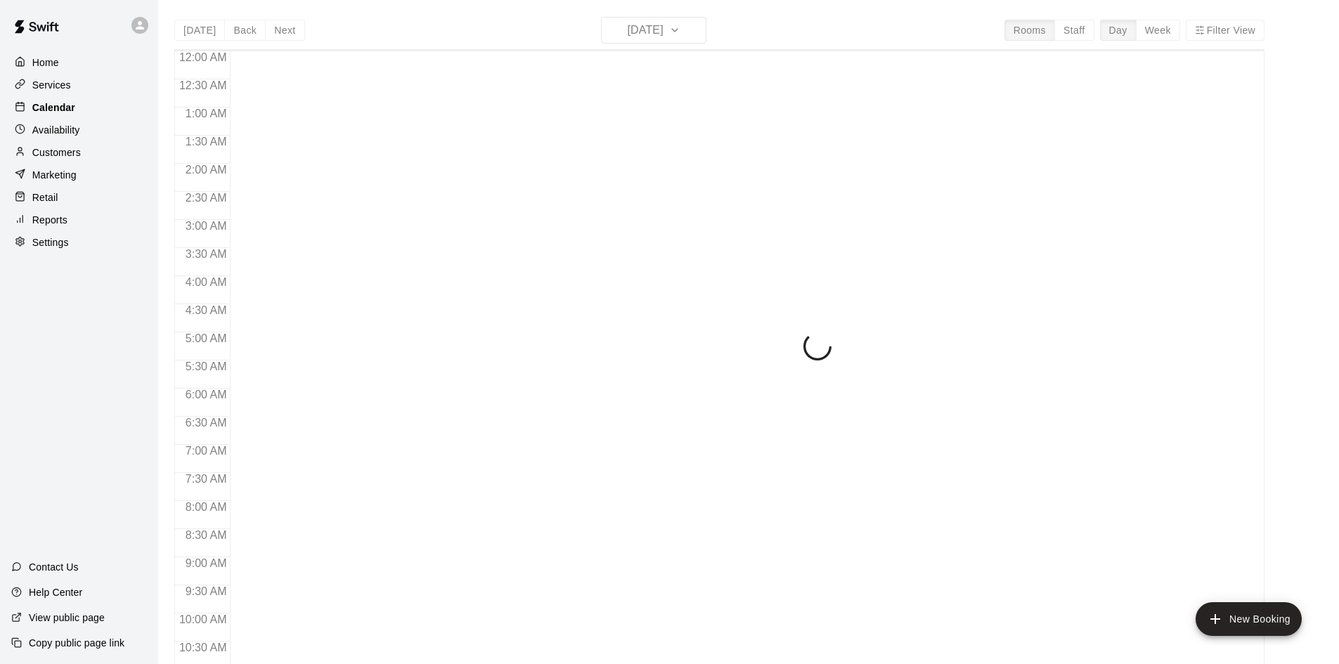
scroll to position [675, 0]
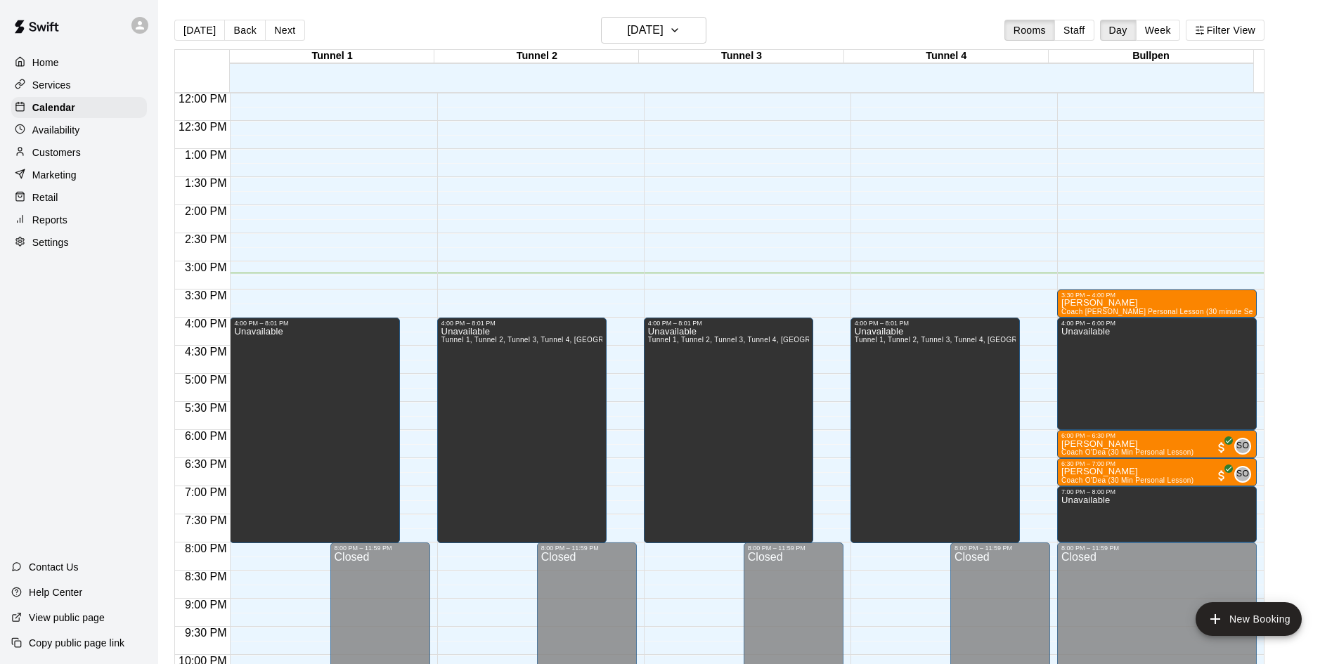
drag, startPoint x: 1025, startPoint y: 58, endPoint x: 637, endPoint y: 67, distance: 388.0
click at [1252, 0] on html "Home Services Calendar Availability Customers Marketing Retail Reports Settings…" at bounding box center [669, 343] width 1339 height 687
drag, startPoint x: 637, startPoint y: 67, endPoint x: 1016, endPoint y: -61, distance: 399.8
click at [1016, 0] on html "Home Services Calendar Availability Customers Marketing Retail Reports Settings…" at bounding box center [669, 343] width 1339 height 687
